Goal: Navigation & Orientation: Find specific page/section

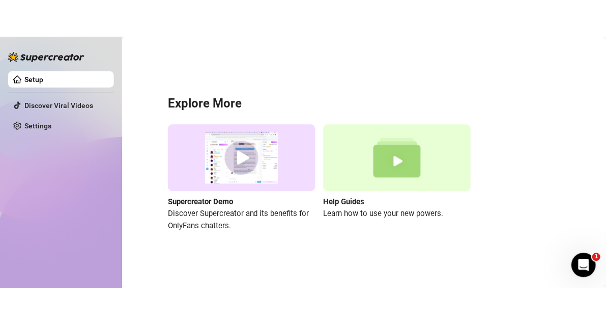
scroll to position [47, 0]
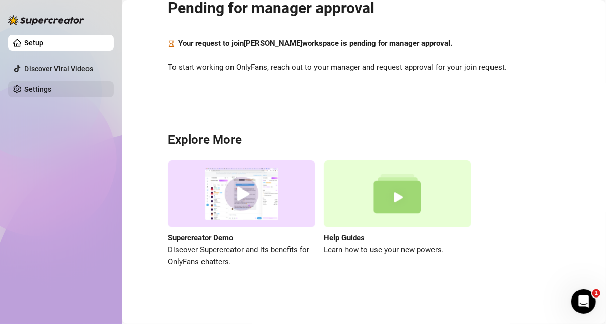
click at [48, 86] on link "Settings" at bounding box center [37, 89] width 27 height 8
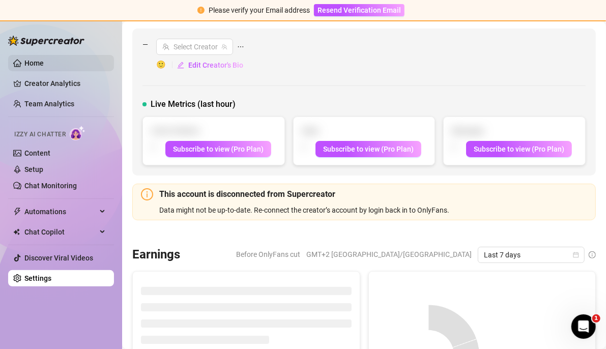
click at [30, 64] on link "Home" at bounding box center [33, 63] width 19 height 8
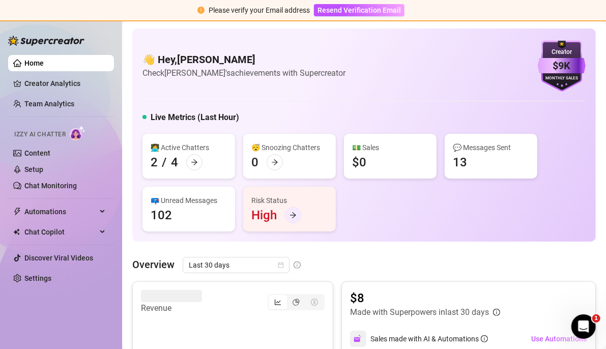
click at [289, 211] on div at bounding box center [293, 215] width 16 height 16
click at [51, 186] on link "Chat Monitoring" at bounding box center [50, 186] width 52 height 8
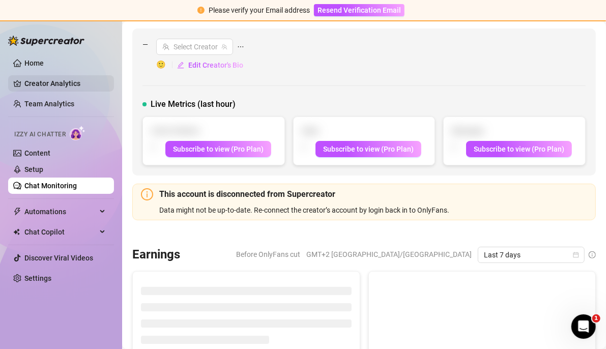
click at [56, 85] on link "Creator Analytics" at bounding box center [64, 83] width 81 height 16
